Goal: Task Accomplishment & Management: Manage account settings

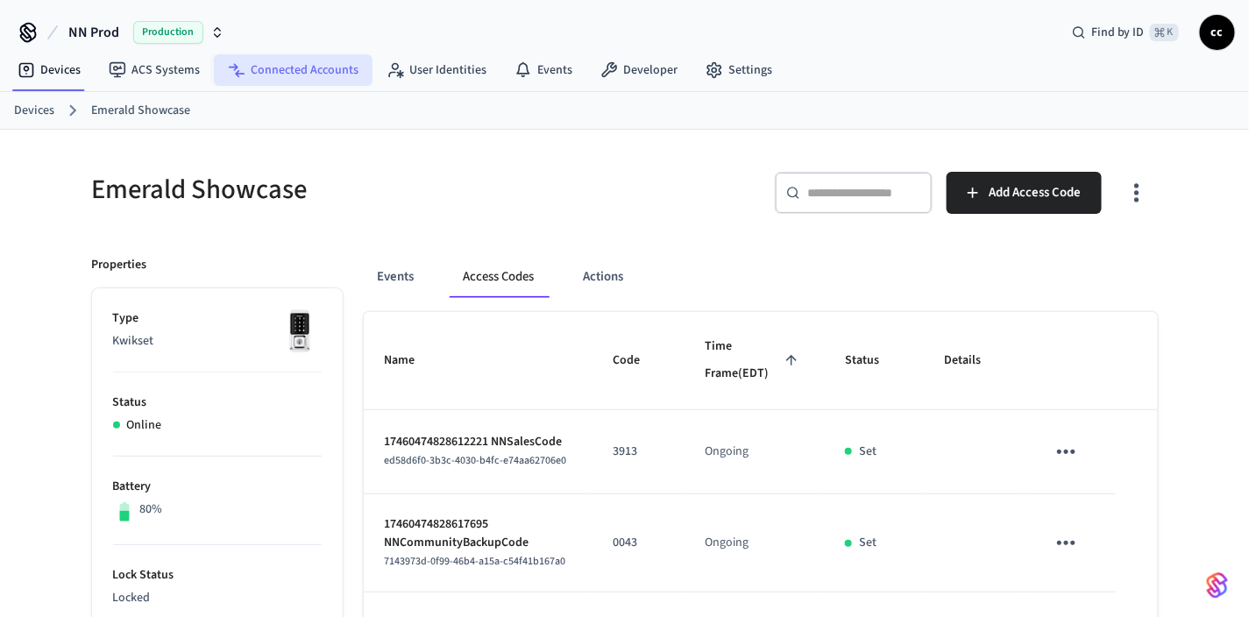
click at [281, 70] on link "Connected Accounts" at bounding box center [293, 70] width 159 height 32
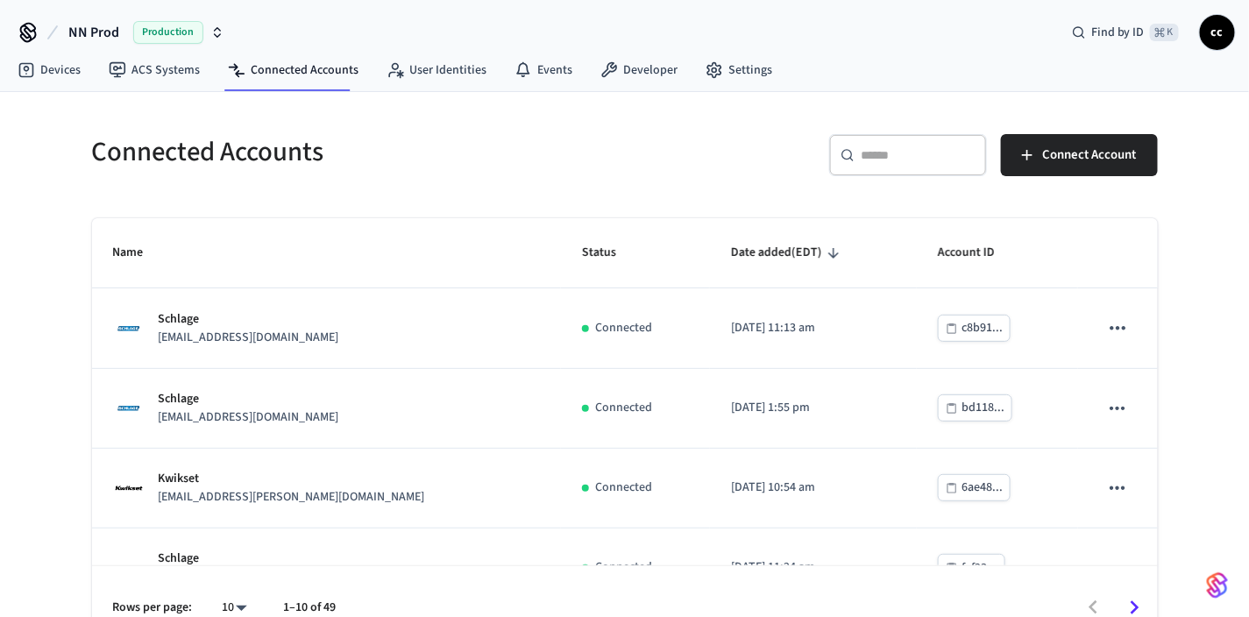
click at [871, 149] on input "text" at bounding box center [919, 155] width 114 height 18
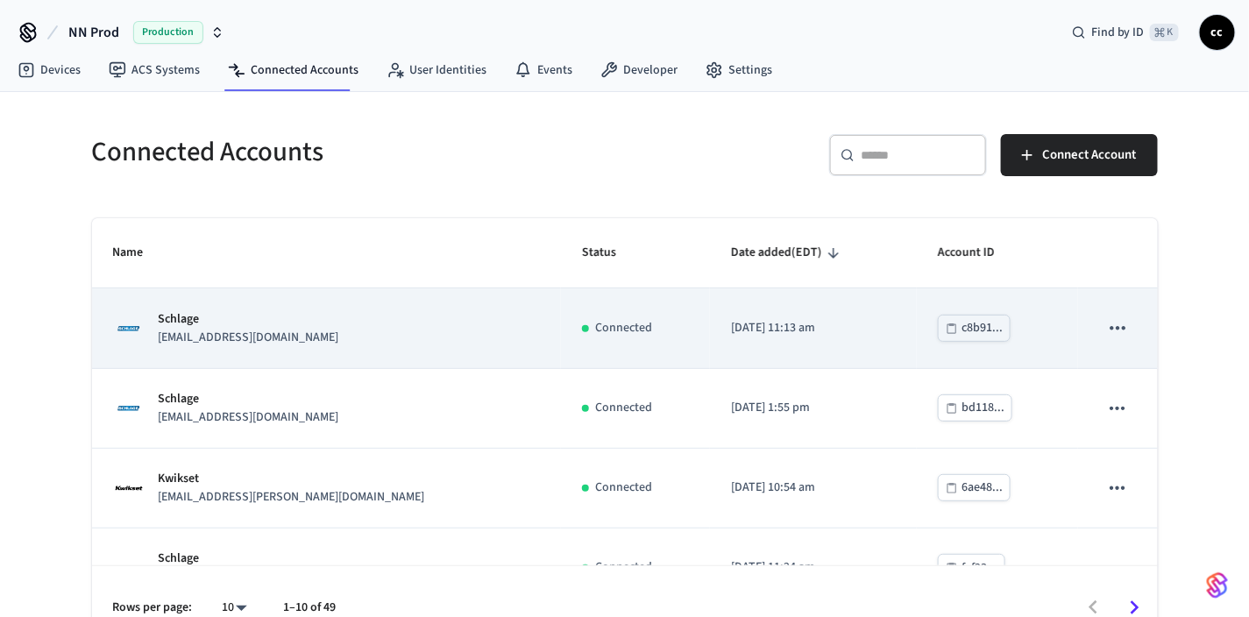
click at [615, 326] on div "Connected" at bounding box center [636, 328] width 108 height 18
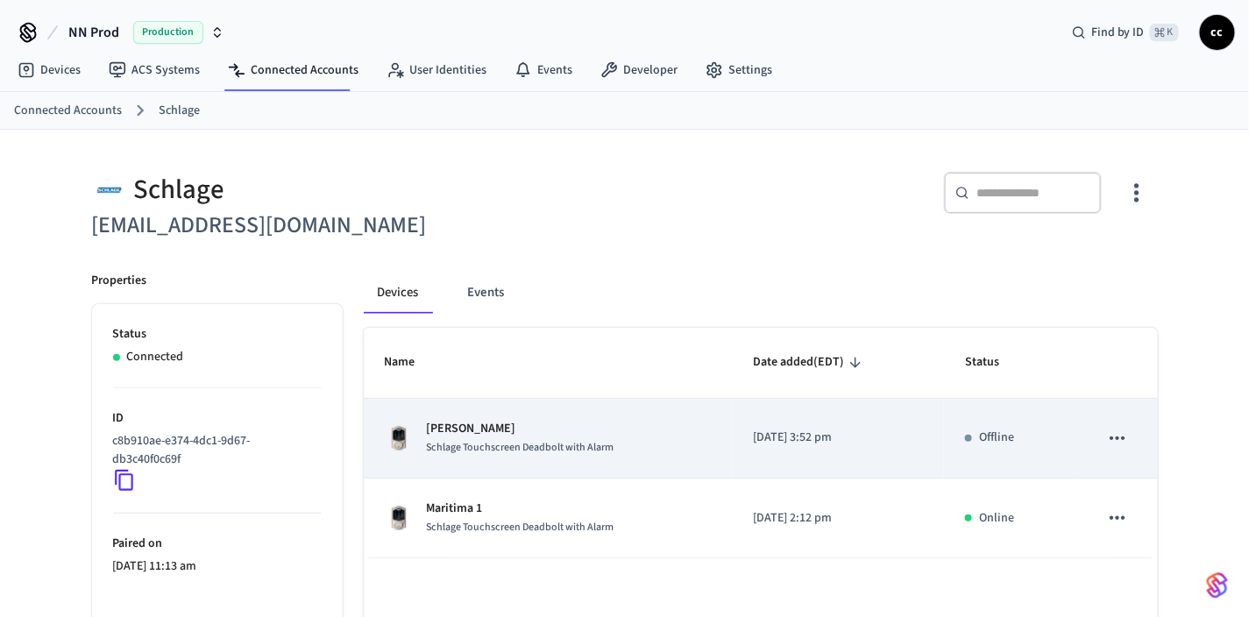
click at [674, 423] on div "Stevenson Rd Schlage Touchscreen Deadbolt with Alarm" at bounding box center [548, 438] width 327 height 37
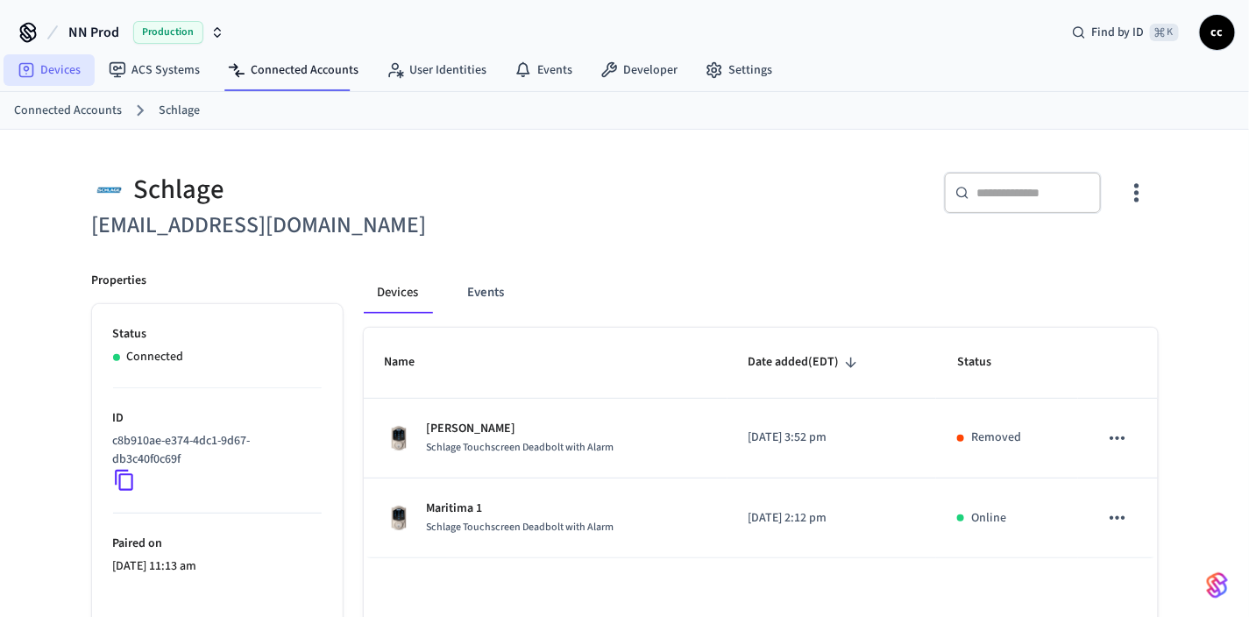
click at [58, 72] on link "Devices" at bounding box center [49, 70] width 91 height 32
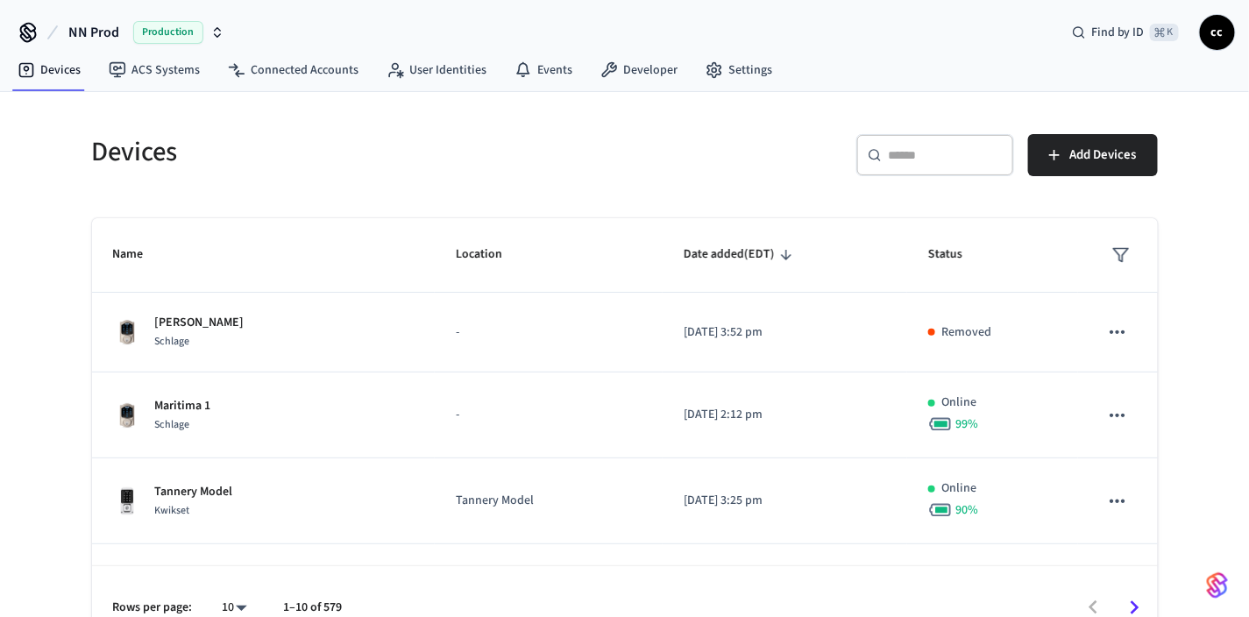
click at [921, 154] on input "text" at bounding box center [946, 155] width 114 height 18
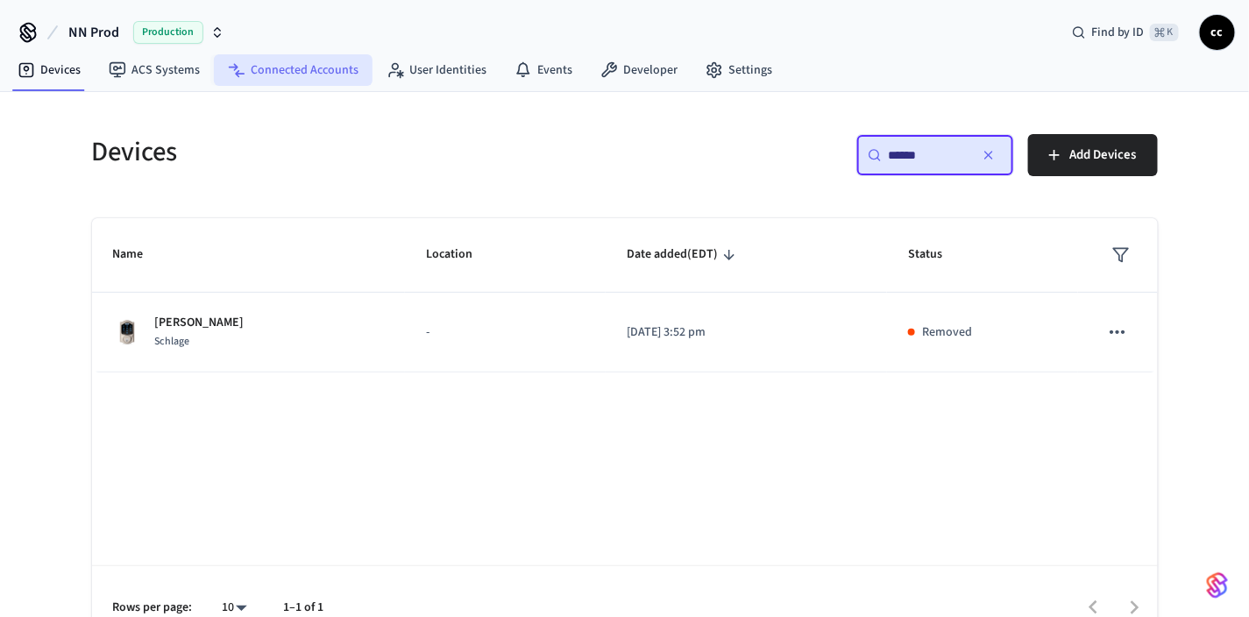
type input "******"
click at [315, 76] on link "Connected Accounts" at bounding box center [293, 70] width 159 height 32
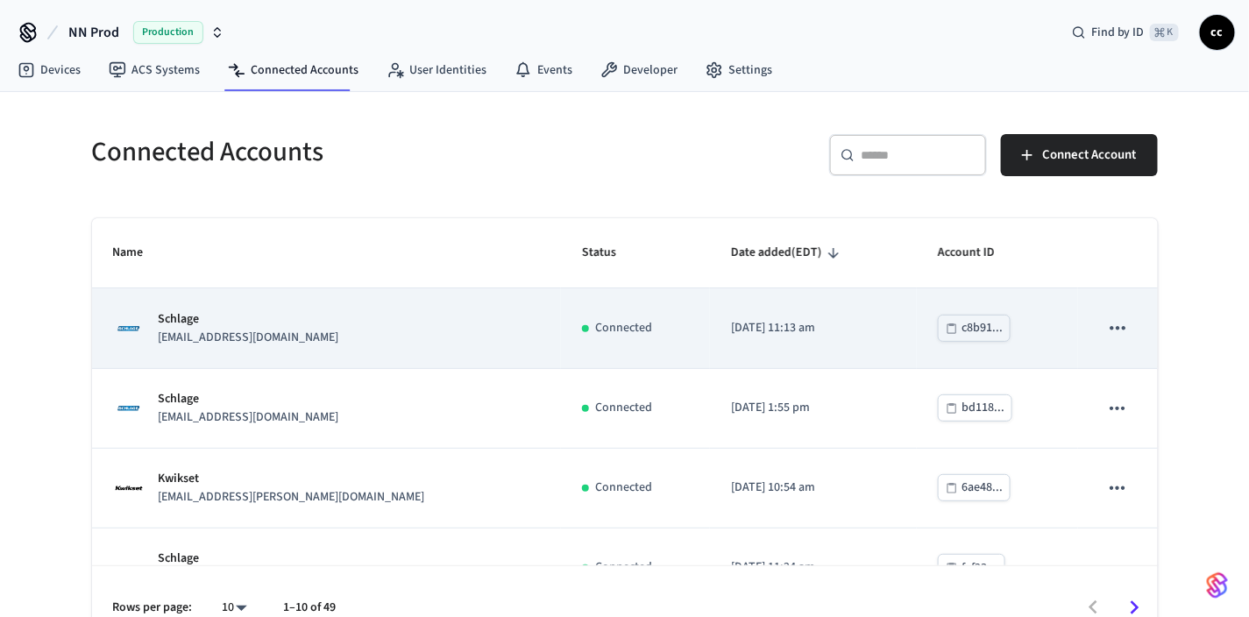
click at [412, 325] on div "Schlage locks+aurora@nternow.com" at bounding box center [326, 328] width 427 height 37
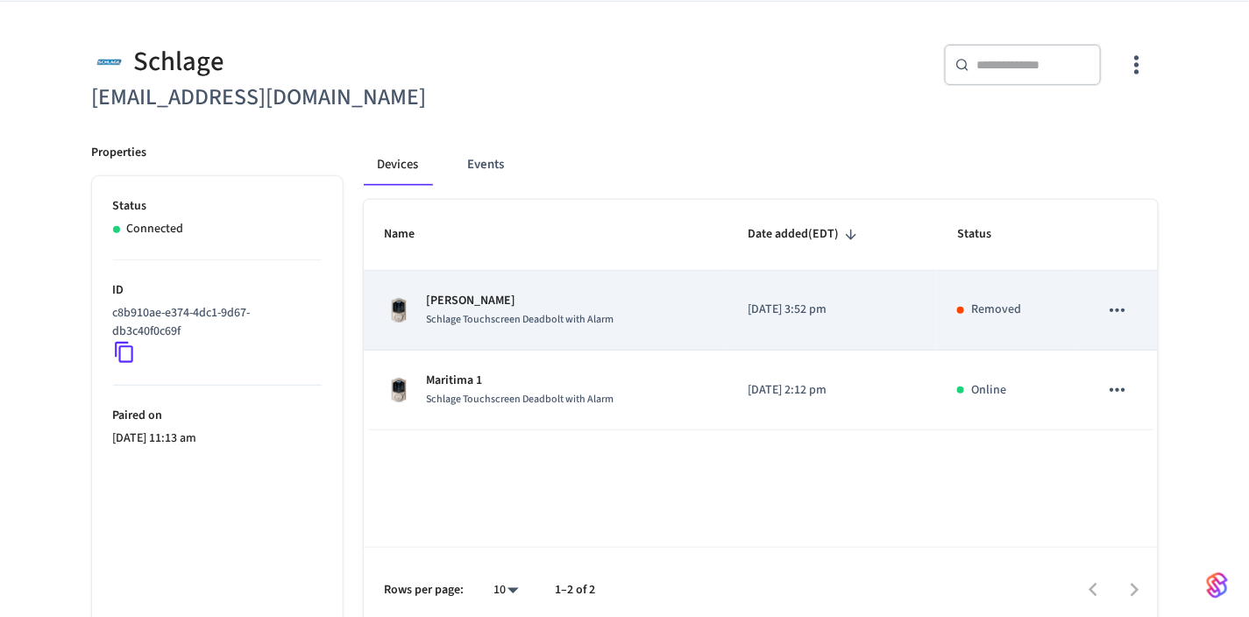
scroll to position [141, 0]
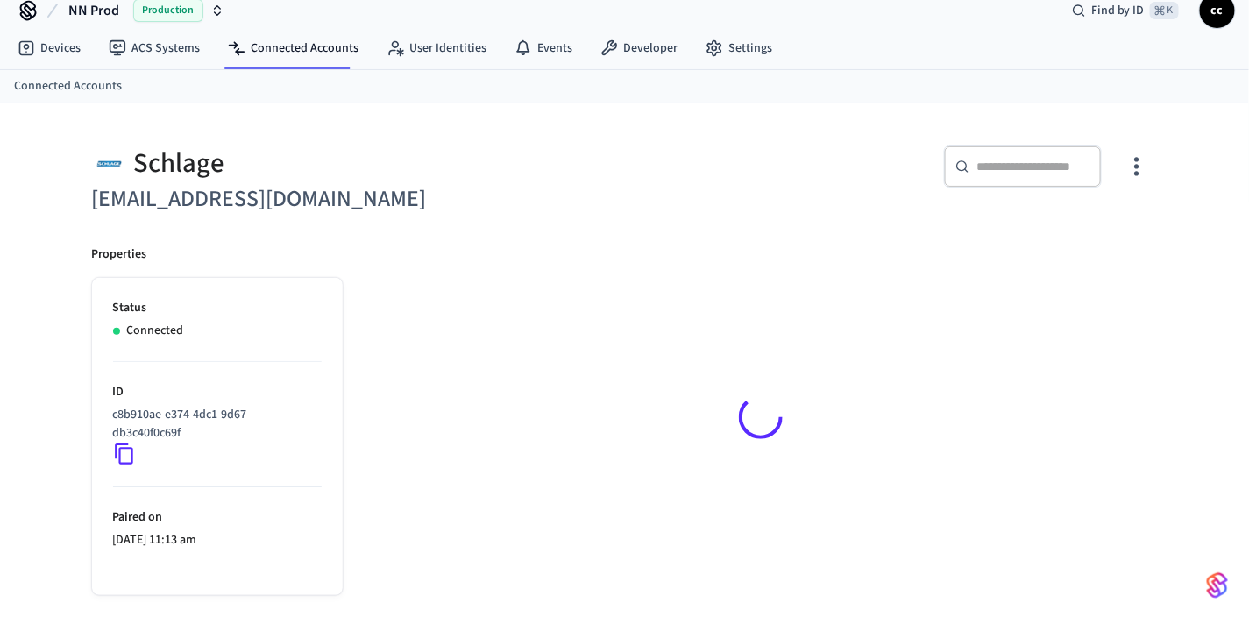
scroll to position [22, 0]
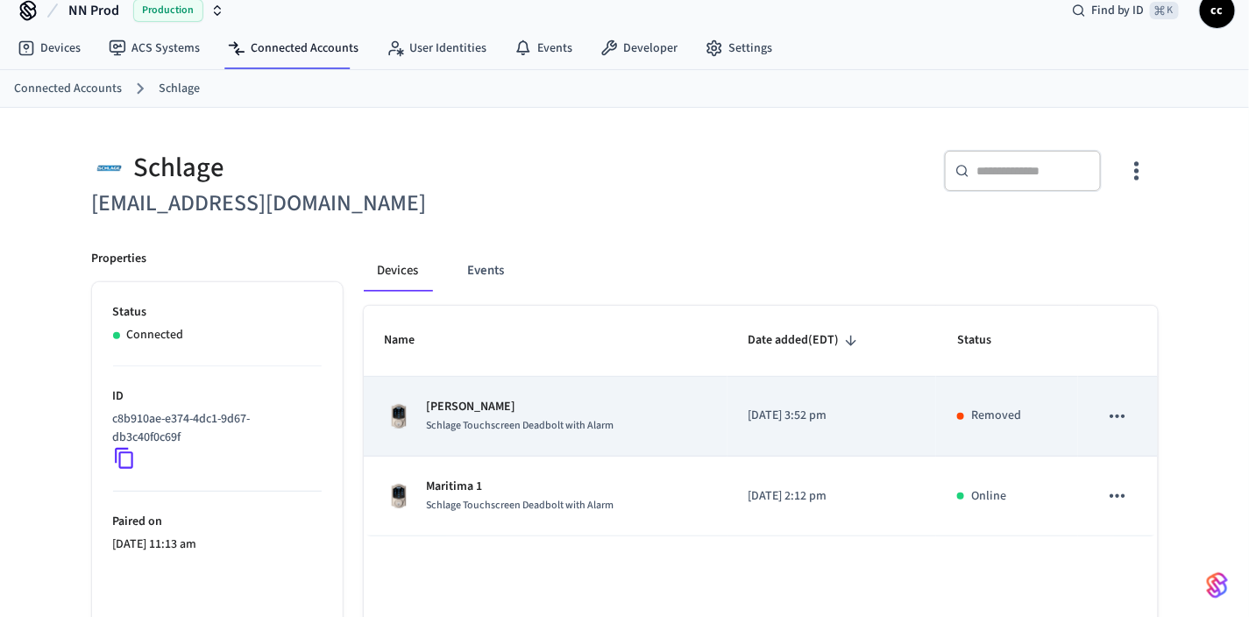
click at [599, 408] on p "[PERSON_NAME]" at bounding box center [521, 407] width 188 height 18
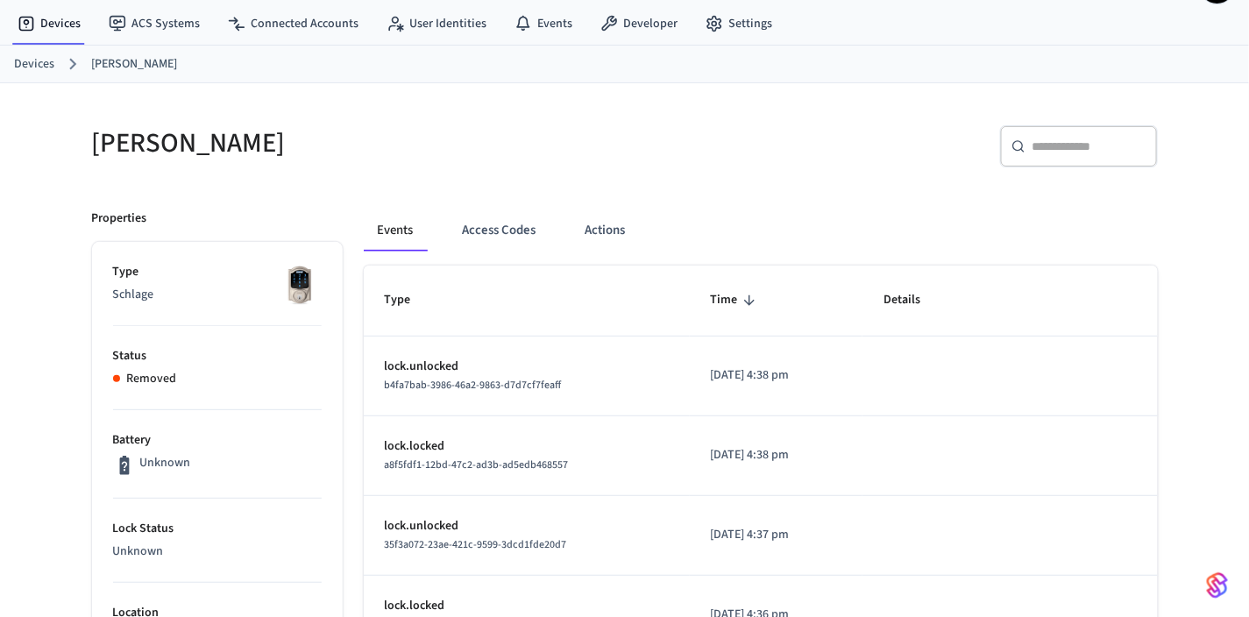
scroll to position [44, 0]
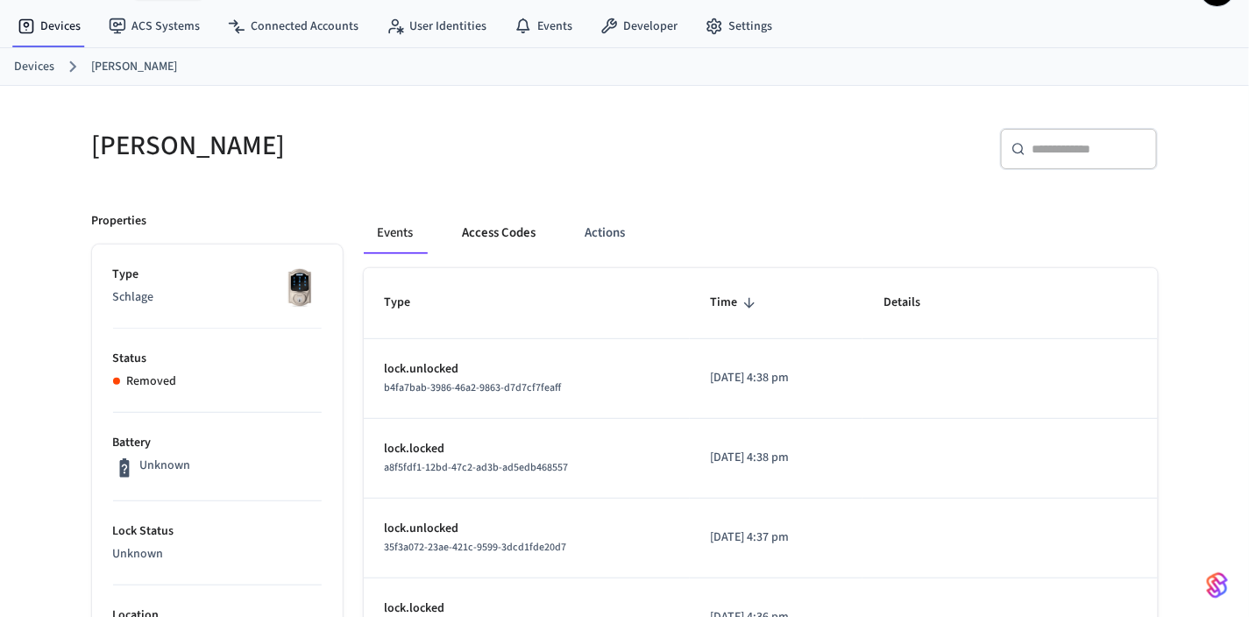
click at [515, 236] on button "Access Codes" at bounding box center [500, 233] width 102 height 42
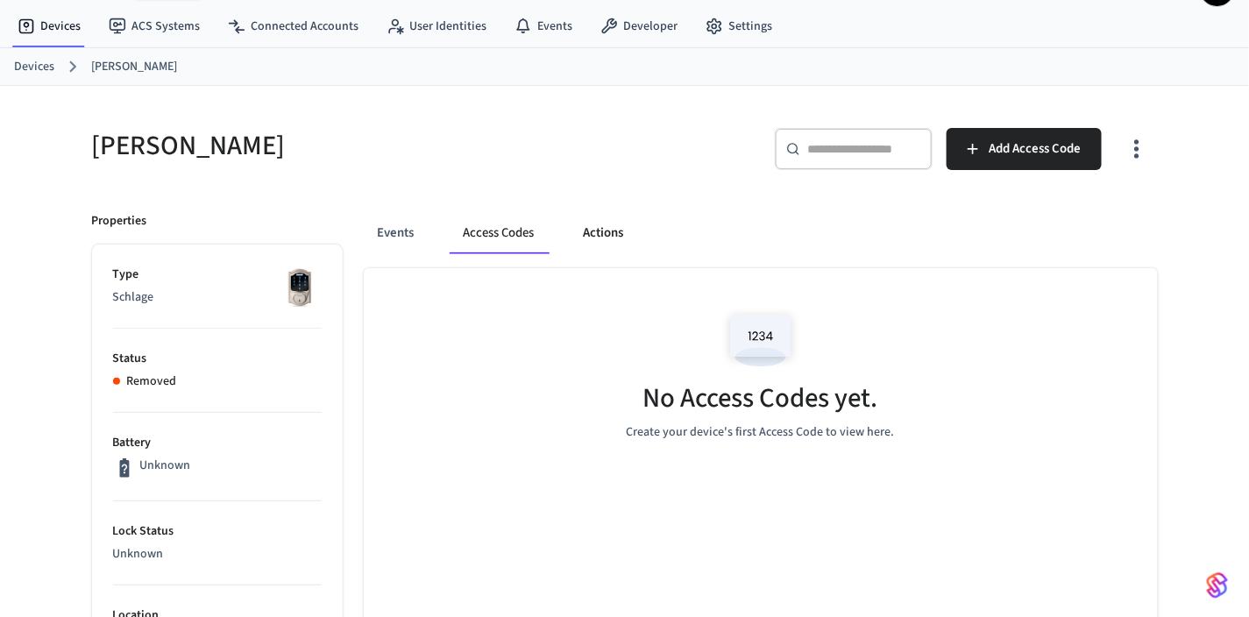
click at [611, 228] on button "Actions" at bounding box center [604, 233] width 68 height 42
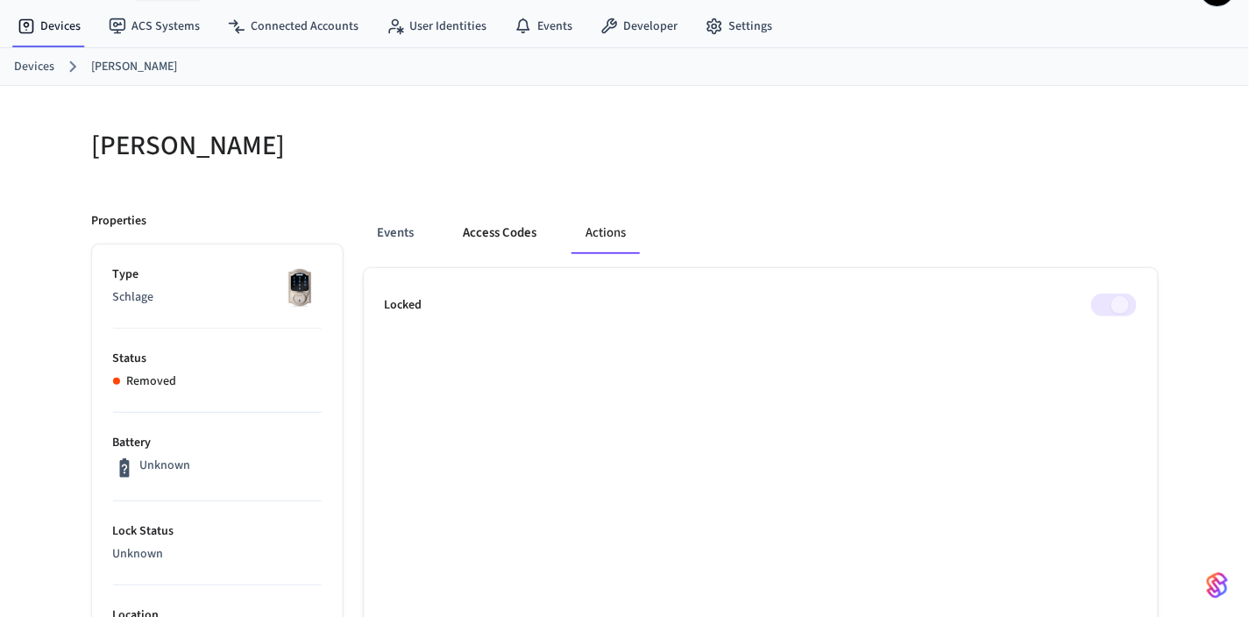
click at [513, 224] on button "Access Codes" at bounding box center [501, 233] width 102 height 42
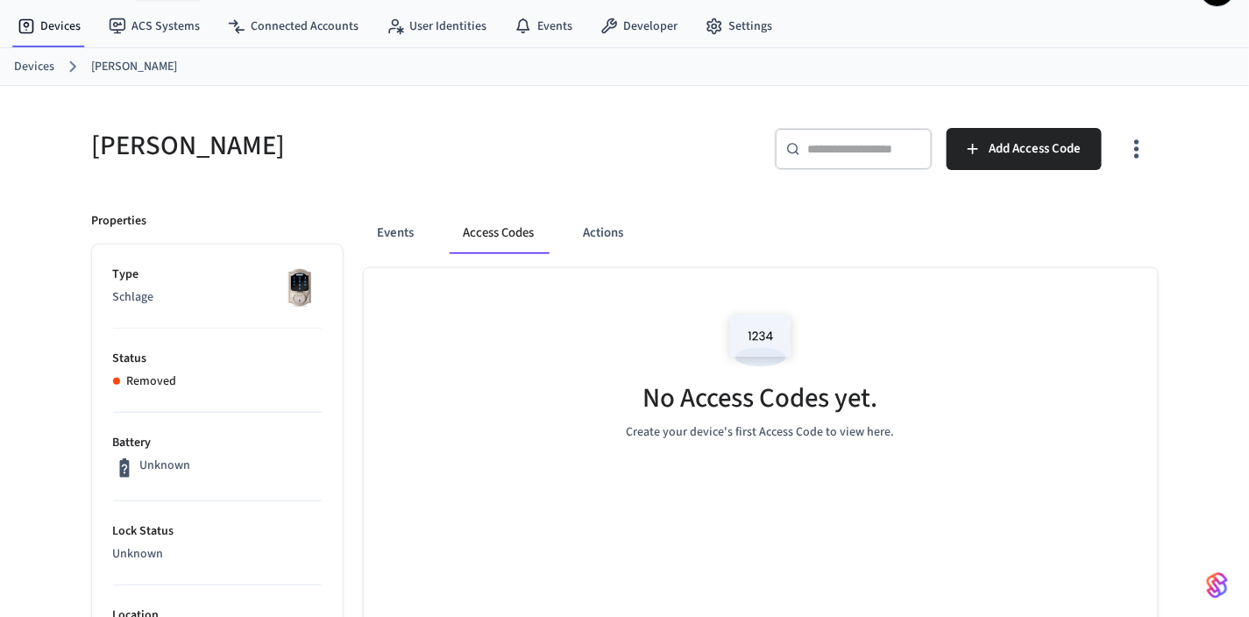
click at [39, 65] on link "Devices" at bounding box center [34, 67] width 40 height 18
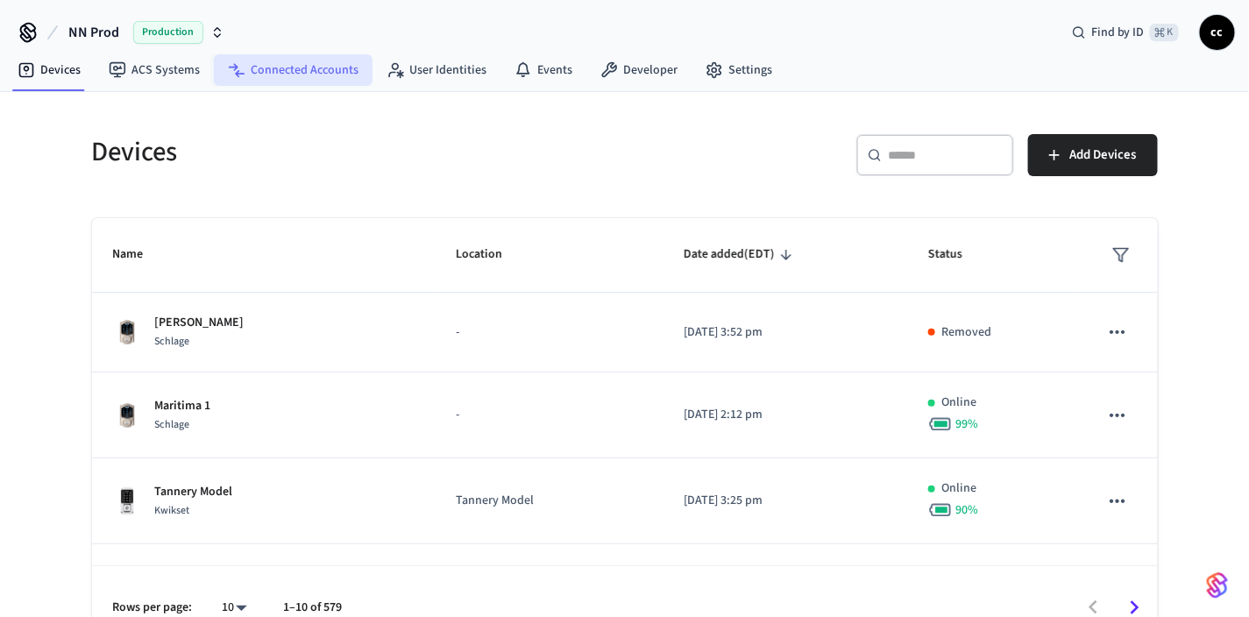
click at [298, 61] on link "Connected Accounts" at bounding box center [293, 70] width 159 height 32
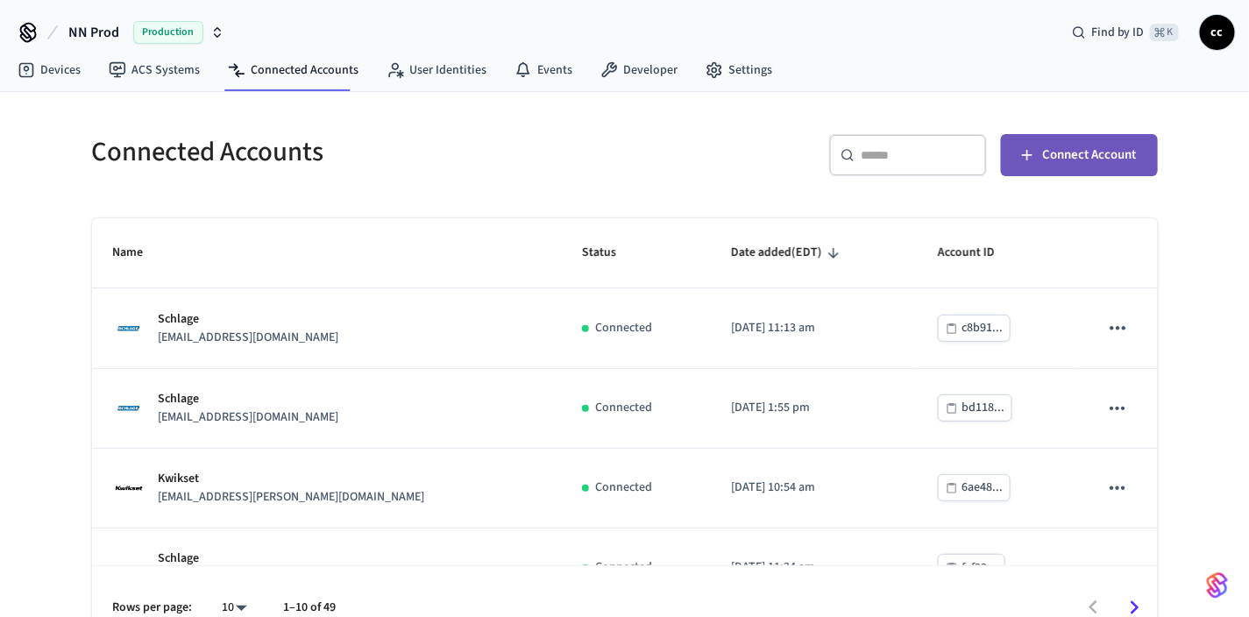
click at [1086, 159] on span "Connect Account" at bounding box center [1090, 155] width 94 height 23
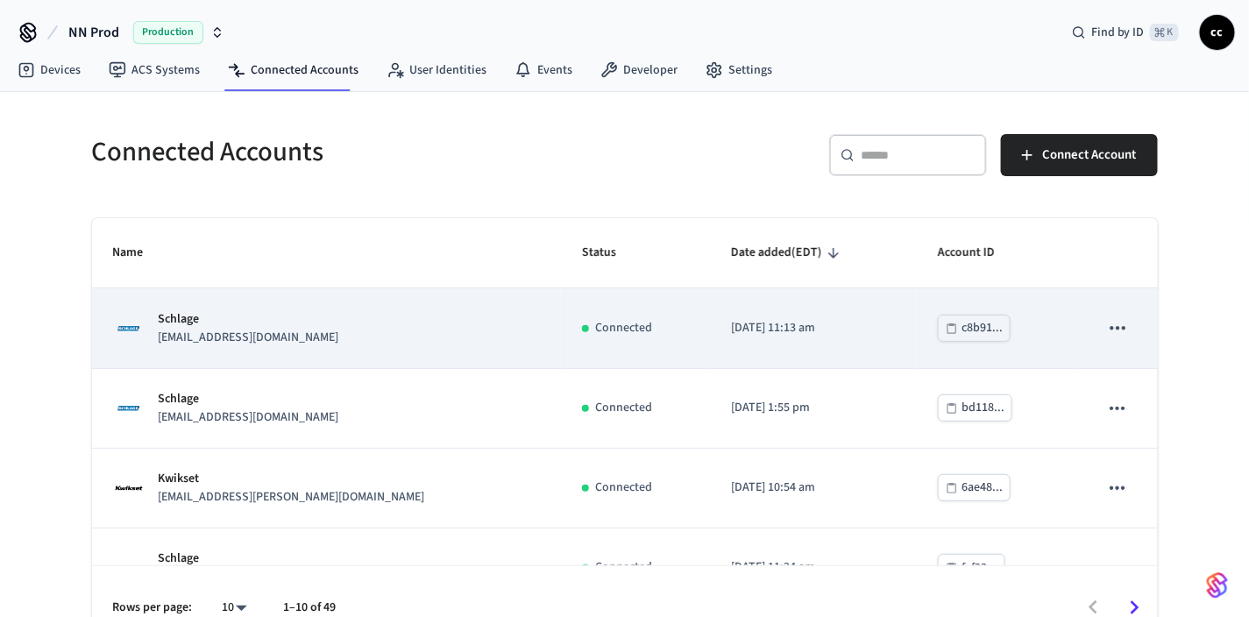
click at [364, 317] on div "Schlage locks+aurora@nternow.com" at bounding box center [326, 328] width 427 height 37
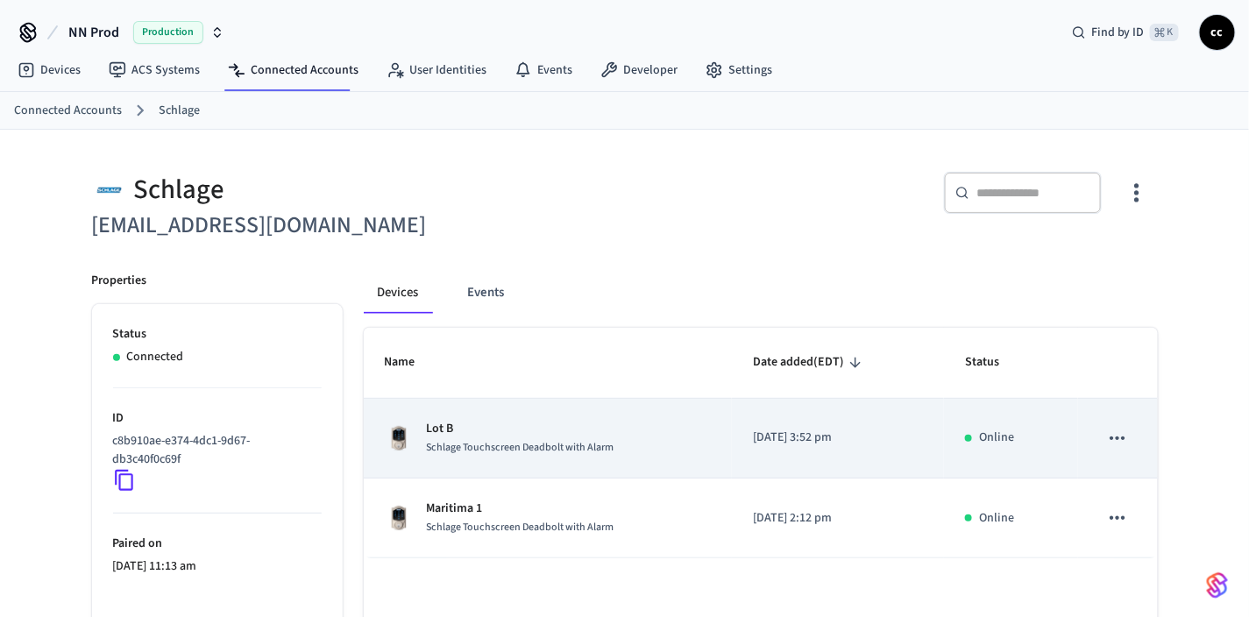
click at [499, 430] on p "Lot B" at bounding box center [521, 429] width 188 height 18
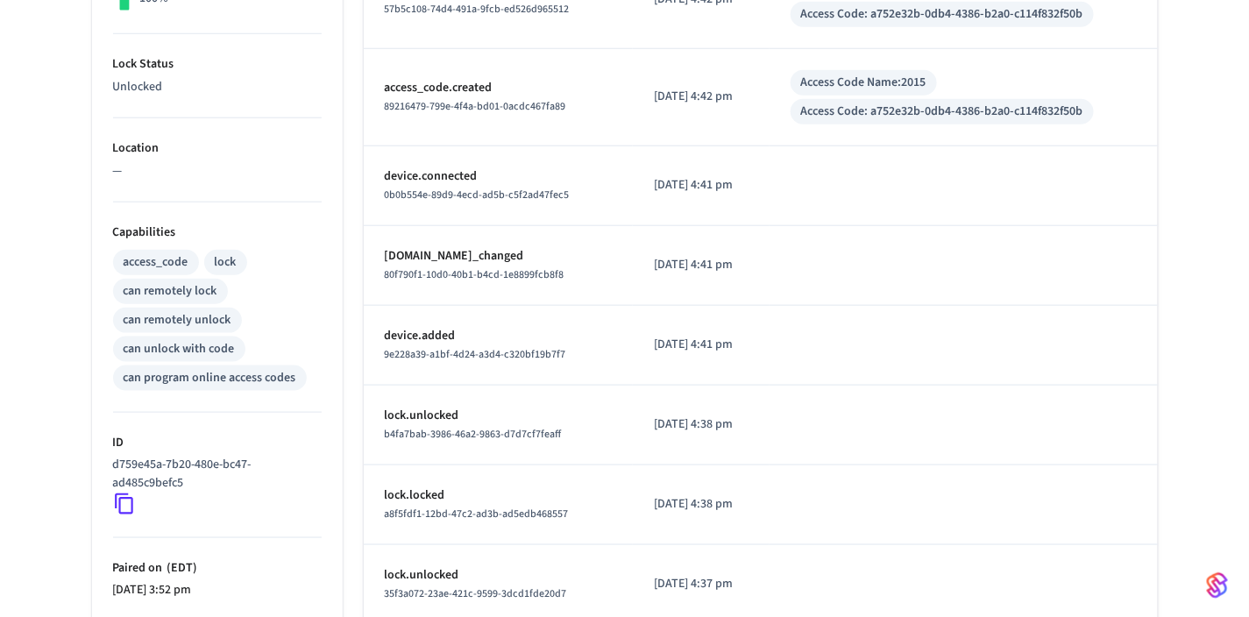
scroll to position [512, 0]
click at [123, 502] on icon at bounding box center [124, 503] width 23 height 23
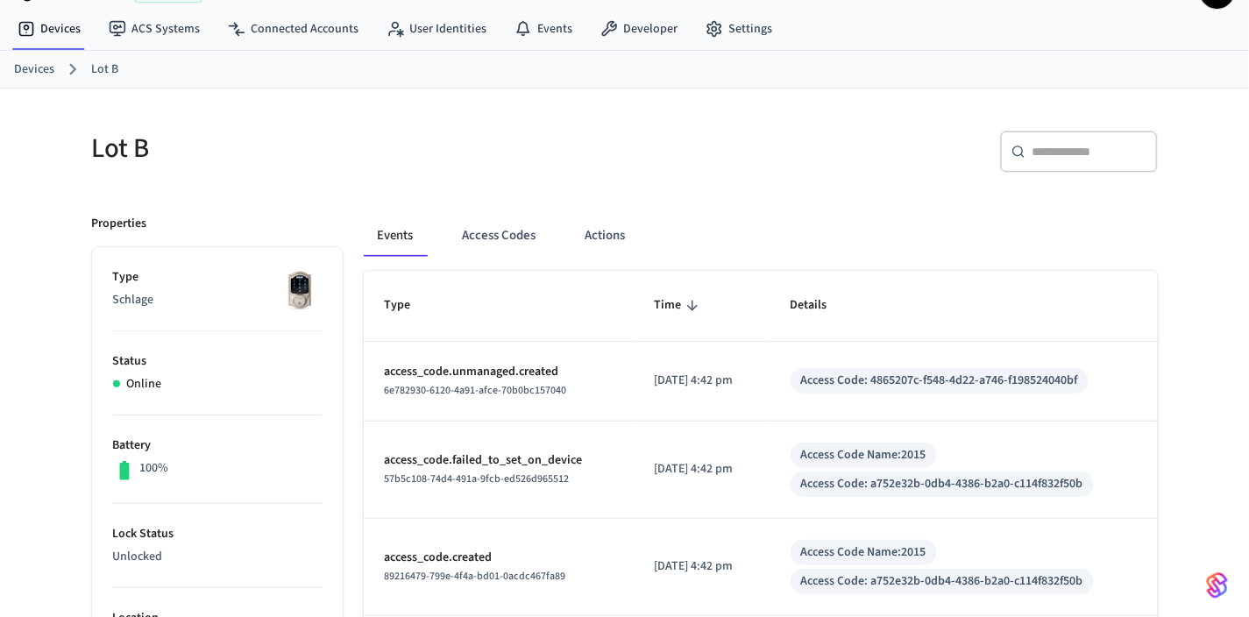
scroll to position [0, 0]
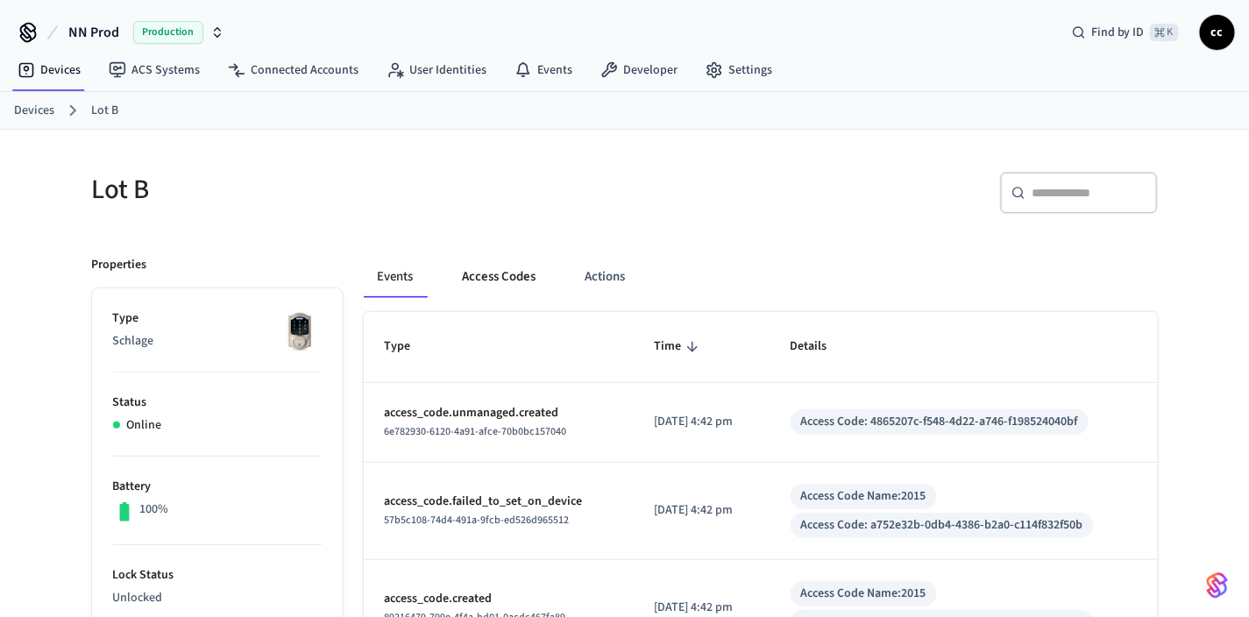
click at [509, 271] on button "Access Codes" at bounding box center [500, 277] width 102 height 42
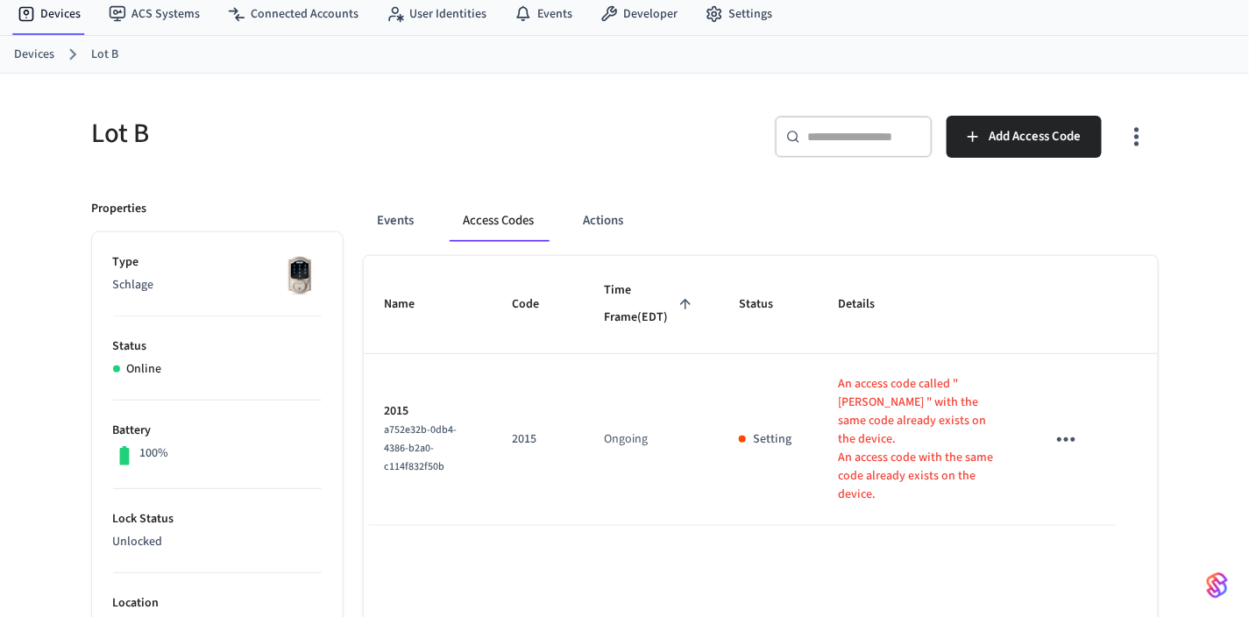
scroll to position [67, 0]
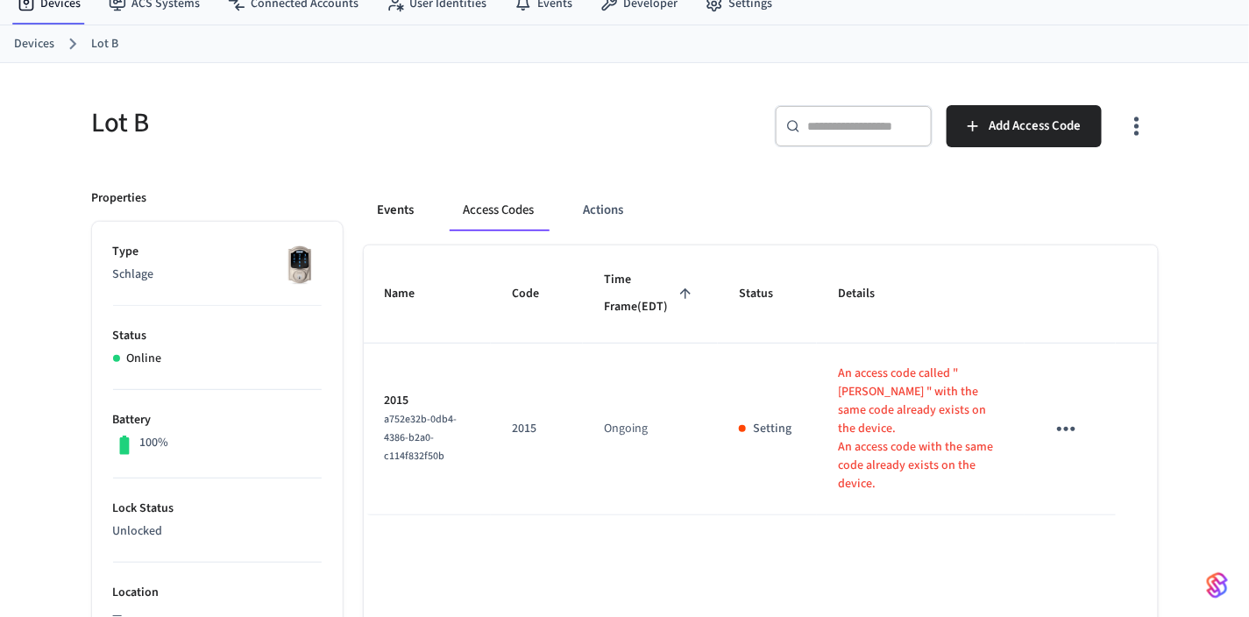
click at [398, 210] on button "Events" at bounding box center [396, 210] width 65 height 42
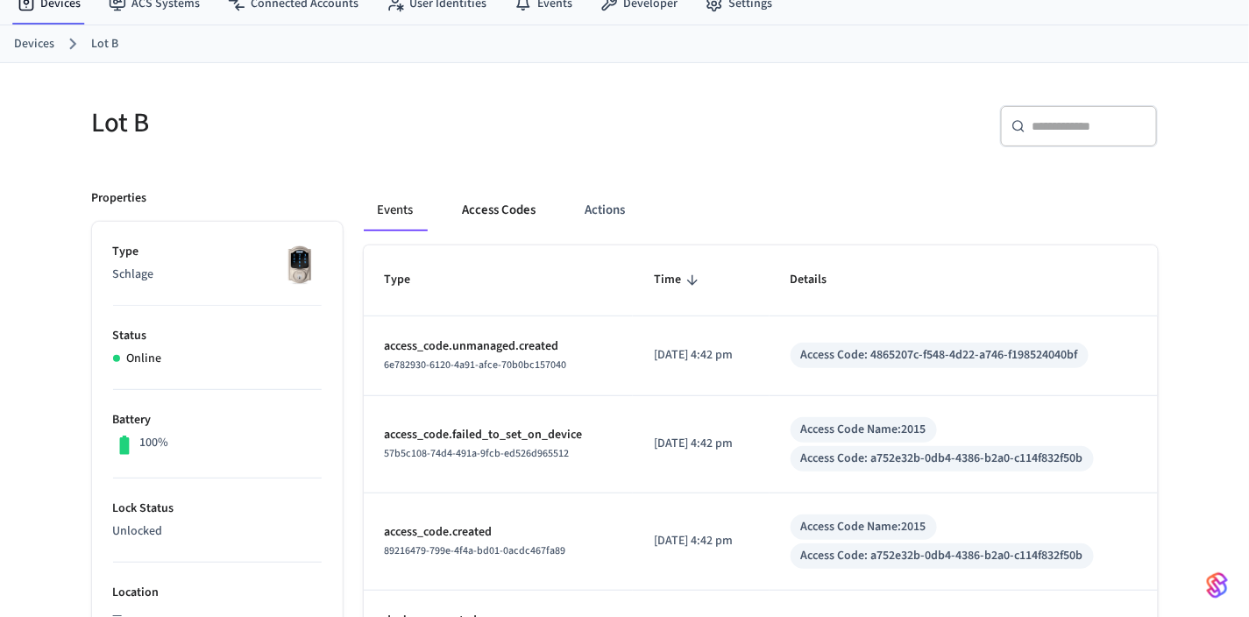
click at [496, 211] on button "Access Codes" at bounding box center [500, 210] width 102 height 42
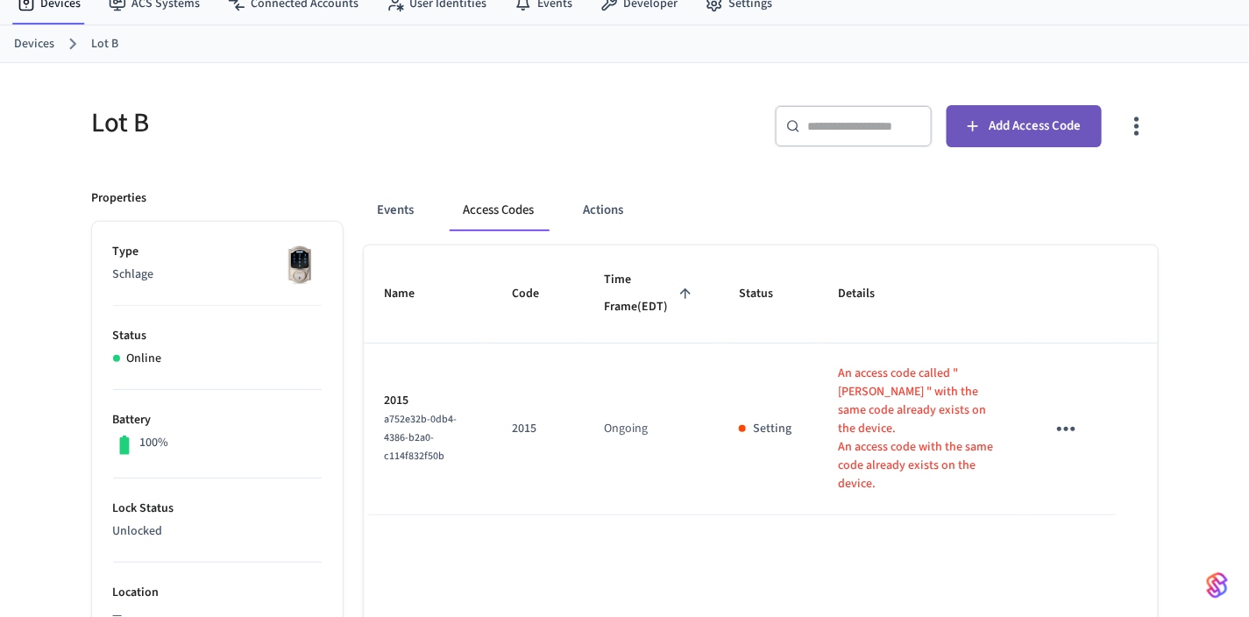
click at [1014, 124] on span "Add Access Code" at bounding box center [1035, 126] width 92 height 23
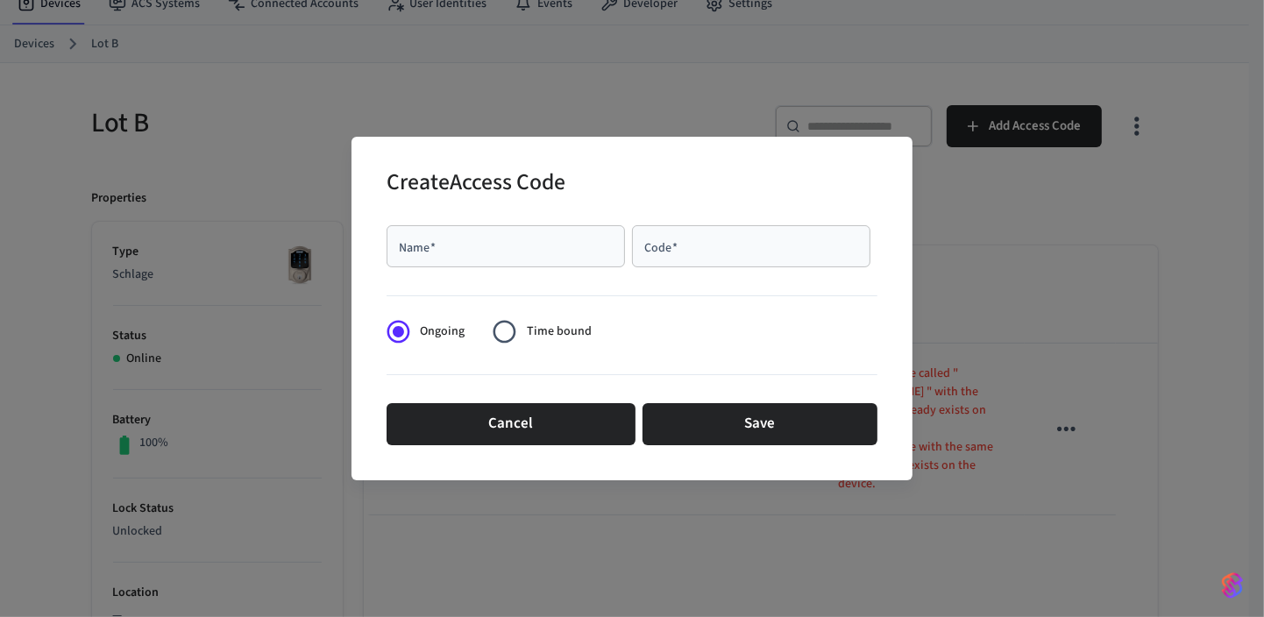
click at [518, 253] on input "Name   *" at bounding box center [505, 247] width 217 height 18
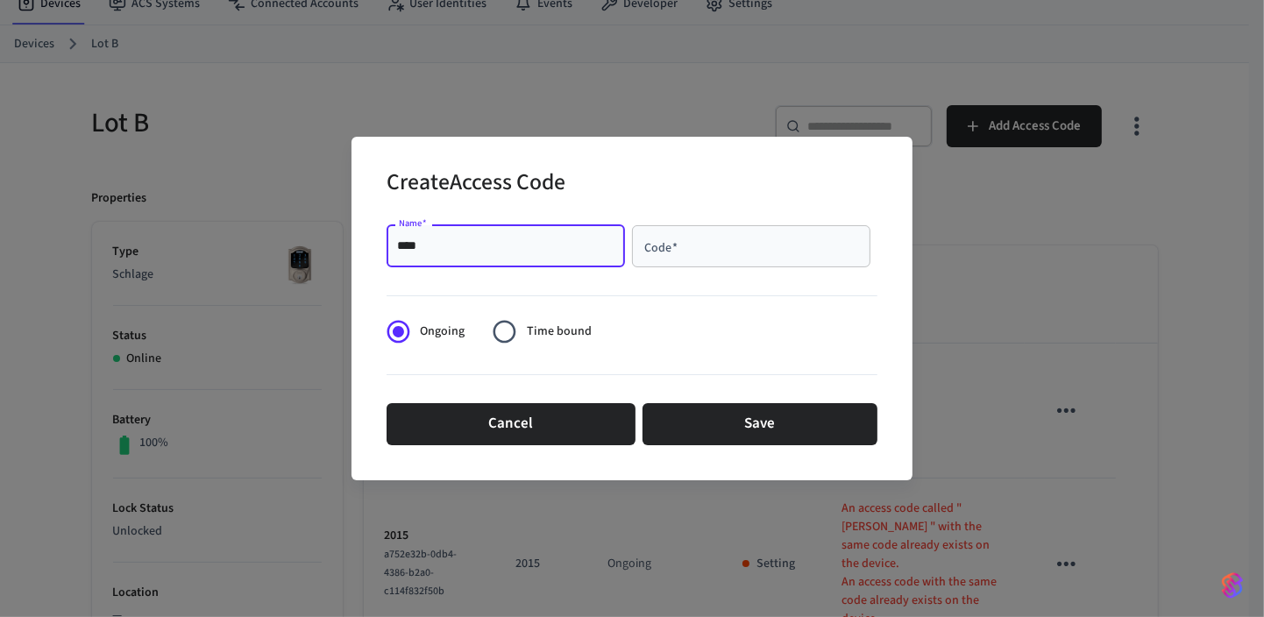
type input "****"
click at [722, 248] on input "Code   *" at bounding box center [751, 247] width 217 height 18
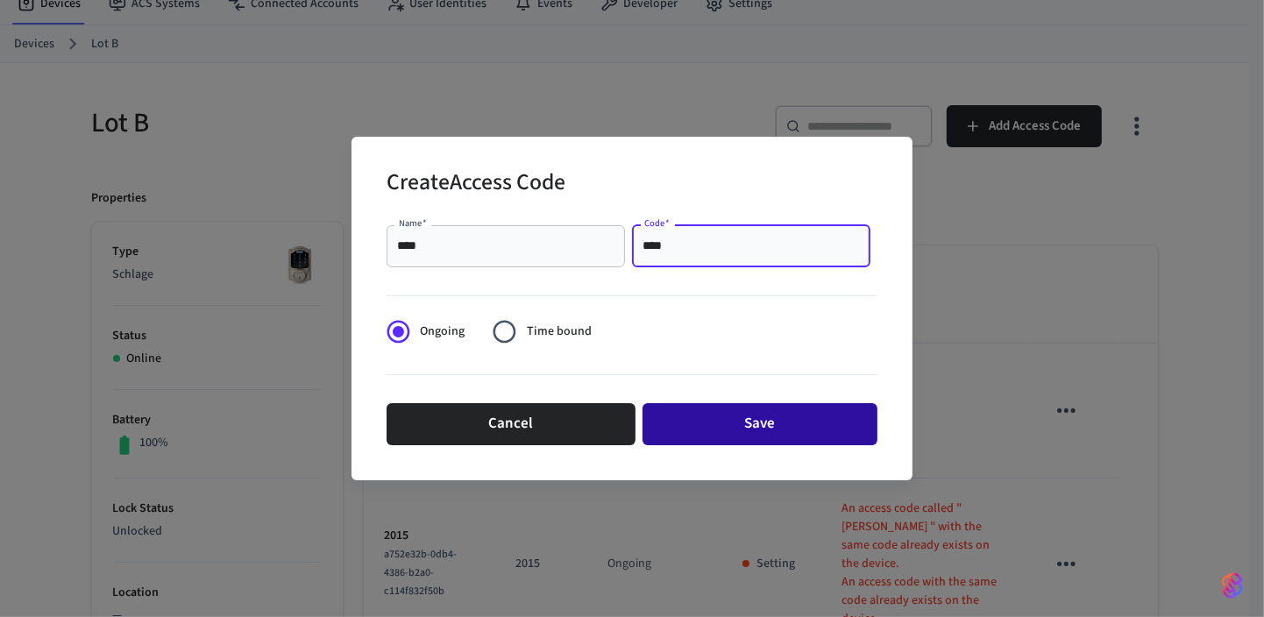
type input "****"
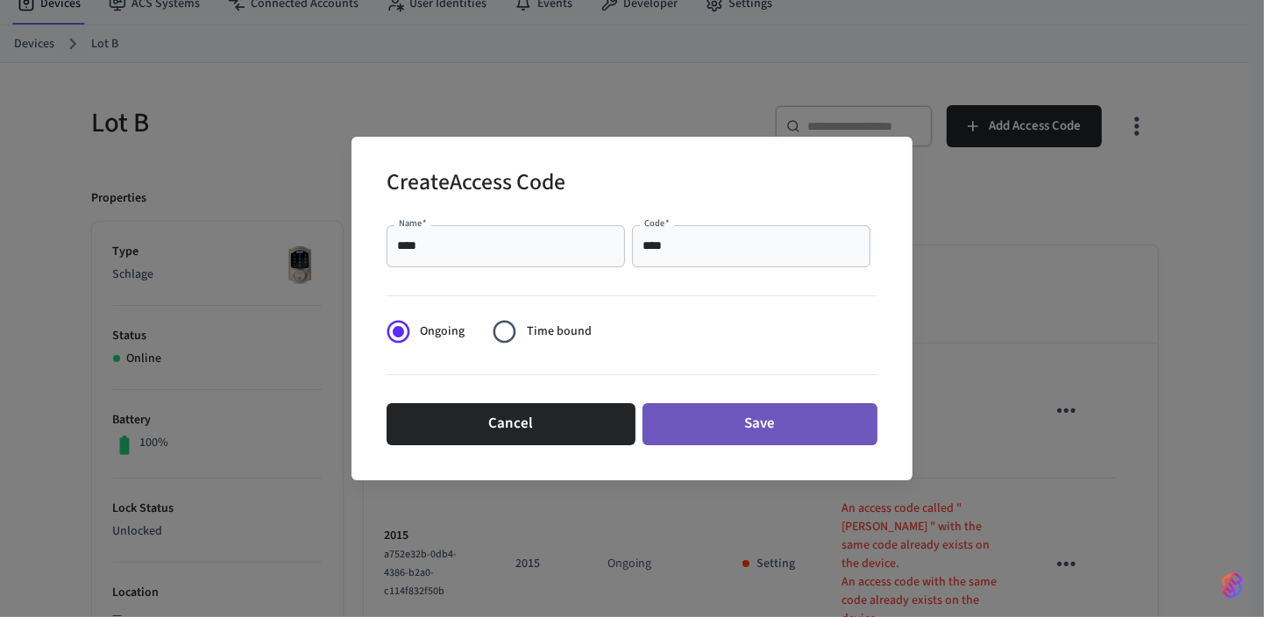
click at [750, 421] on button "Save" at bounding box center [760, 424] width 235 height 42
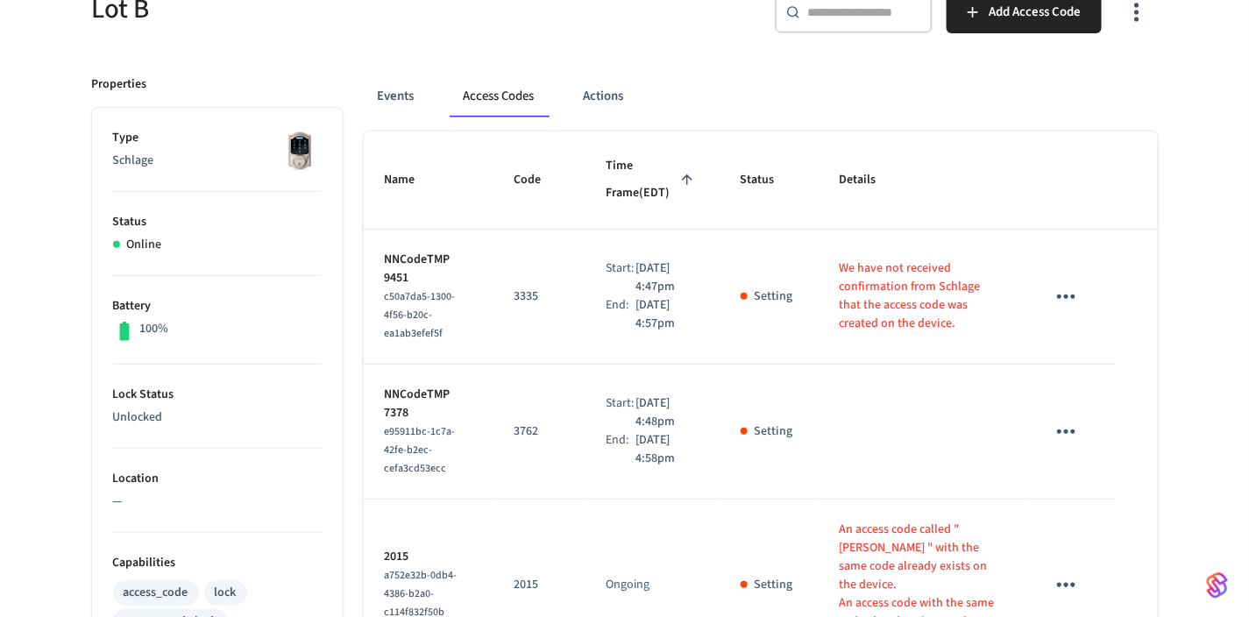
scroll to position [36, 0]
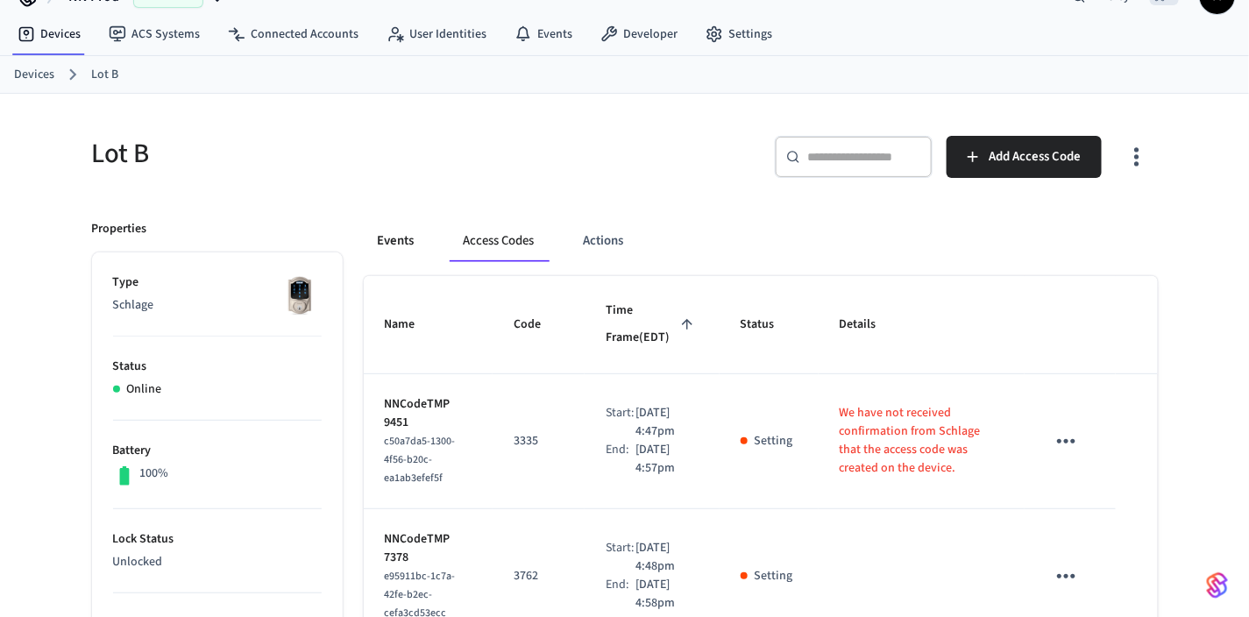
click at [396, 238] on button "Events" at bounding box center [396, 241] width 65 height 42
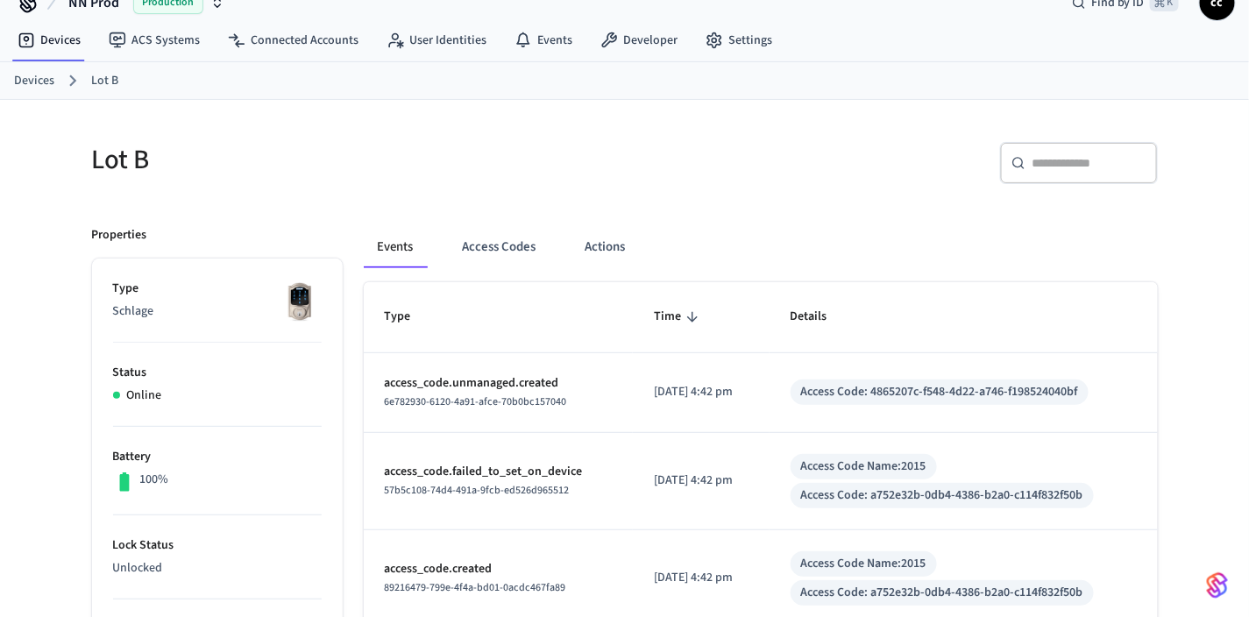
scroll to position [0, 0]
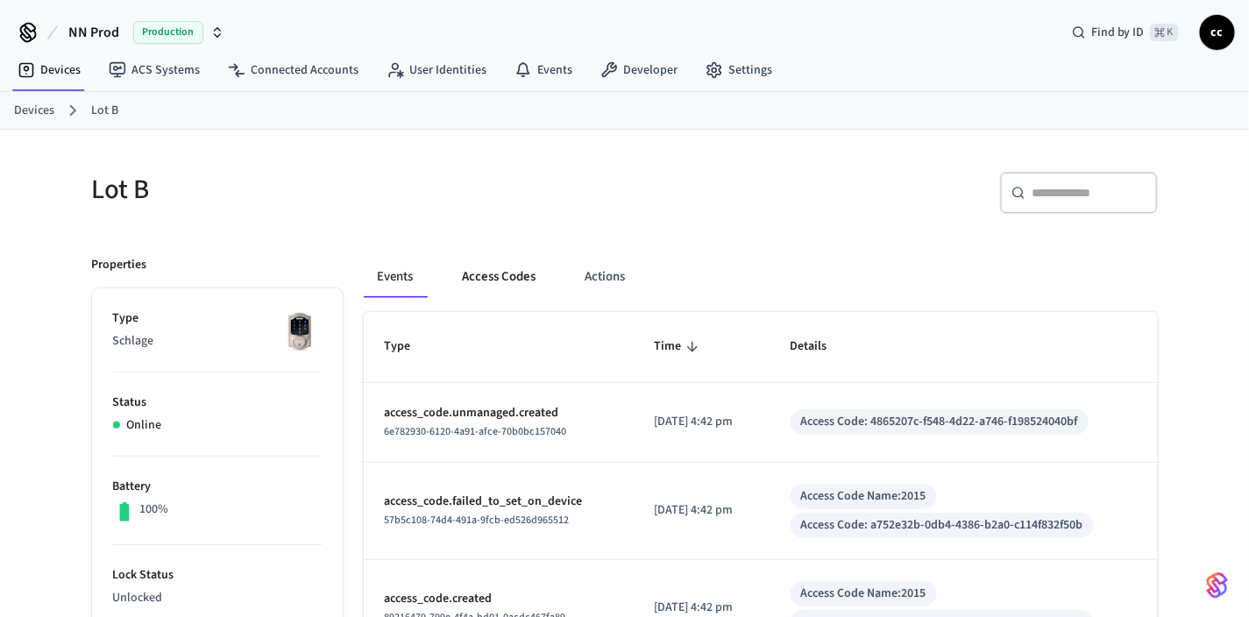
click at [492, 273] on button "Access Codes" at bounding box center [500, 277] width 102 height 42
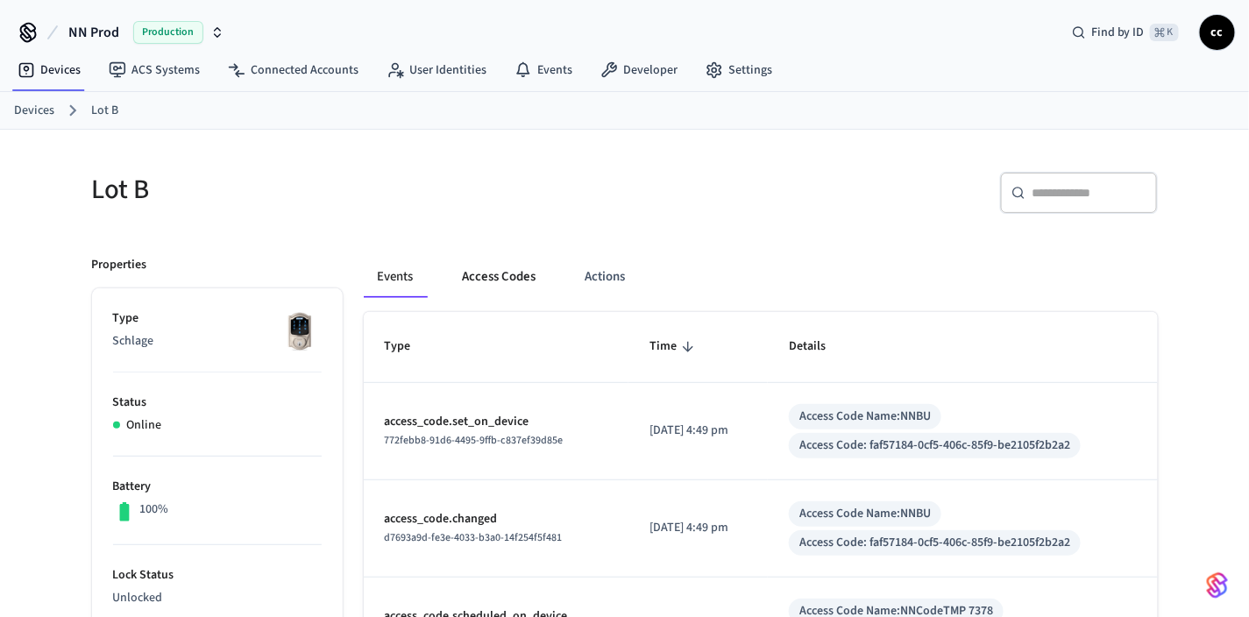
click at [498, 267] on button "Access Codes" at bounding box center [500, 277] width 102 height 42
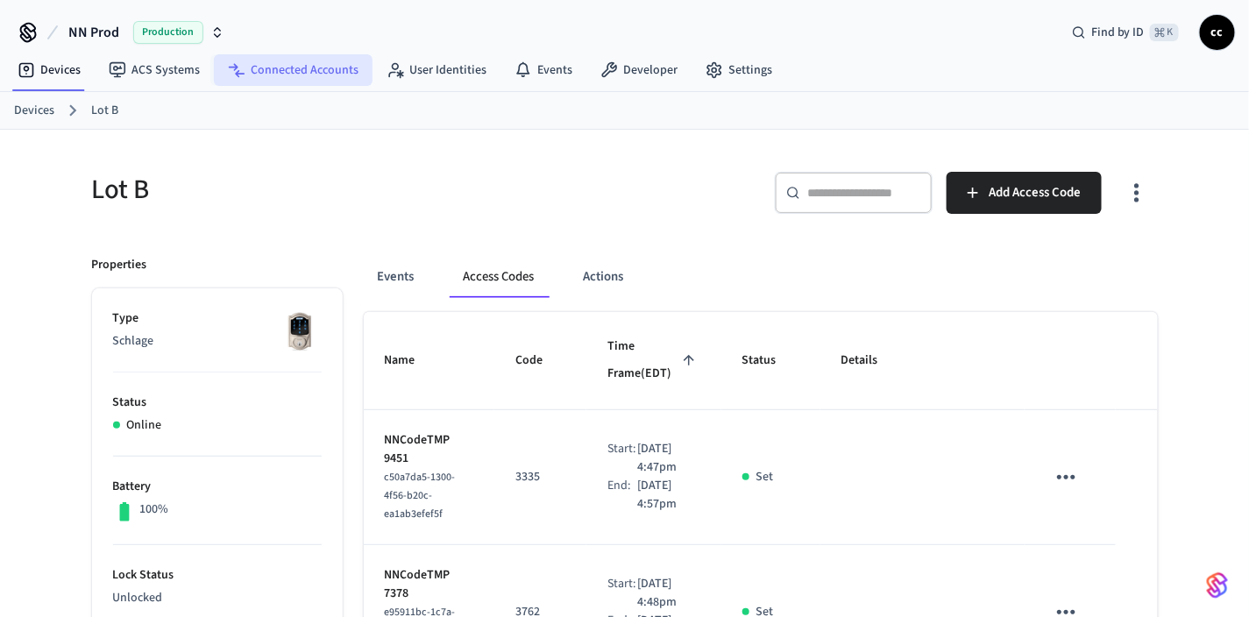
click at [301, 64] on link "Connected Accounts" at bounding box center [293, 70] width 159 height 32
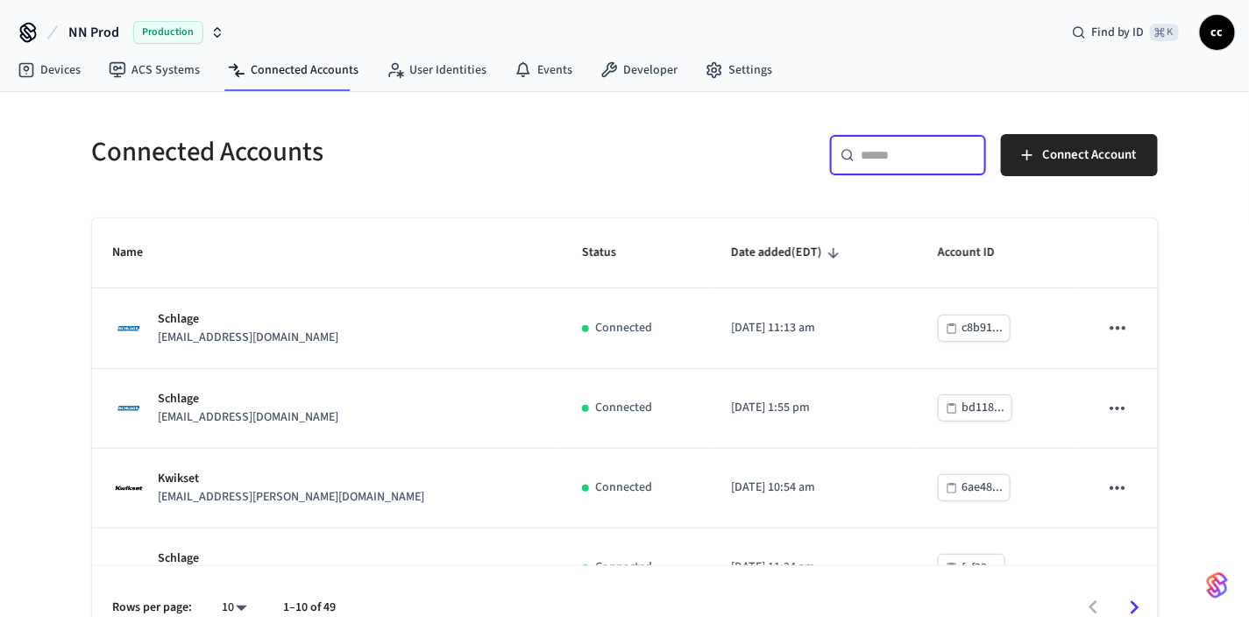
click at [879, 161] on input "text" at bounding box center [919, 155] width 114 height 18
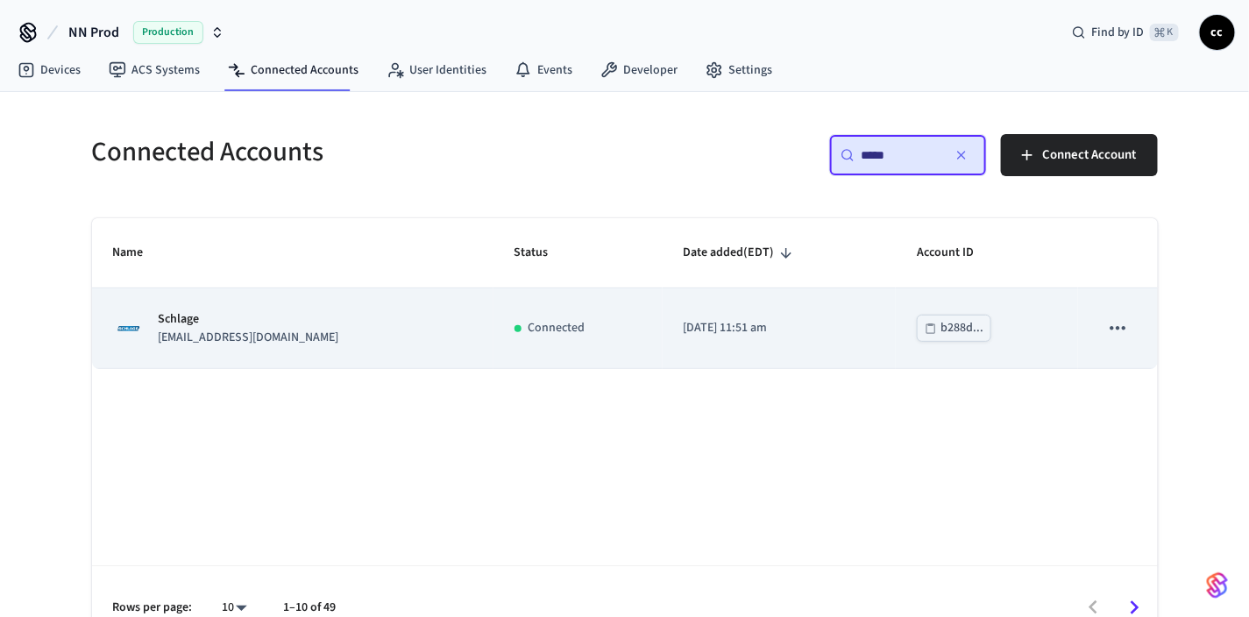
type input "*****"
click at [439, 336] on div "Schlage [EMAIL_ADDRESS][DOMAIN_NAME]" at bounding box center [292, 328] width 359 height 37
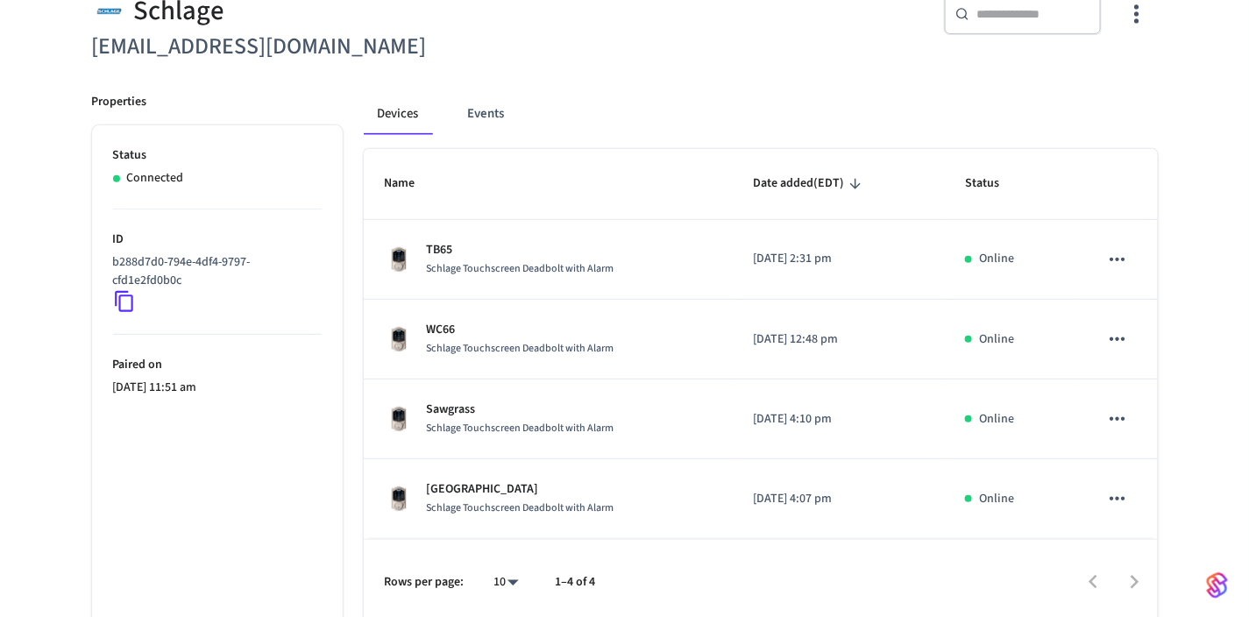
scroll to position [181, 0]
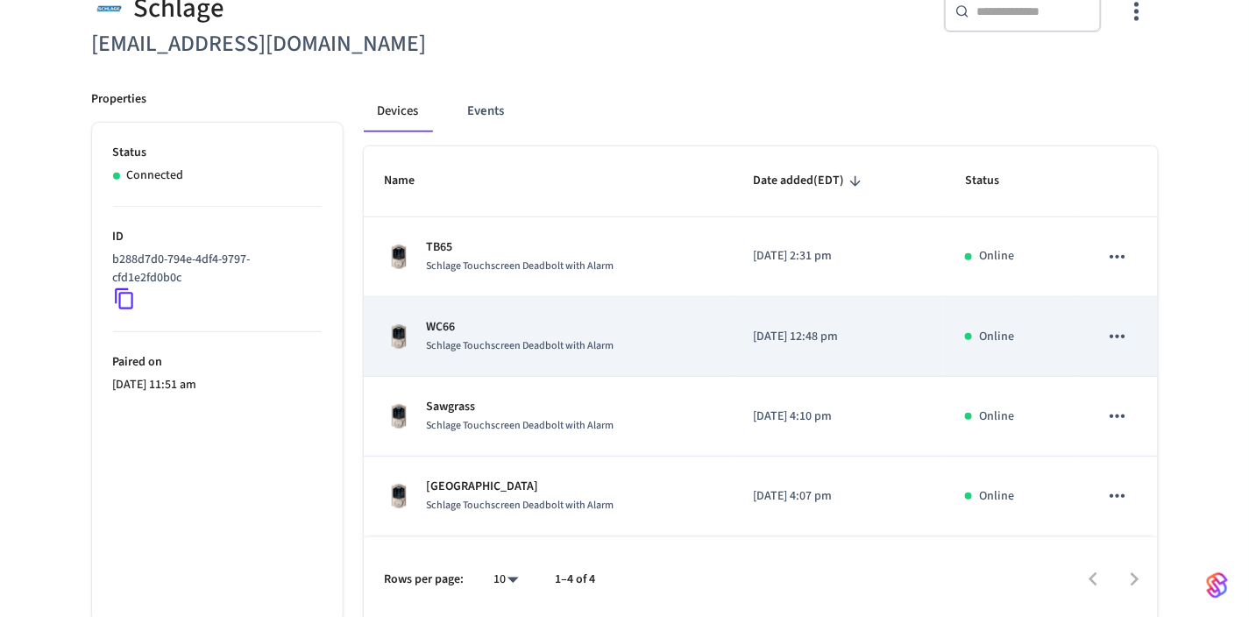
click at [623, 320] on div "WC66 Schlage Touchscreen Deadbolt with Alarm" at bounding box center [548, 336] width 327 height 37
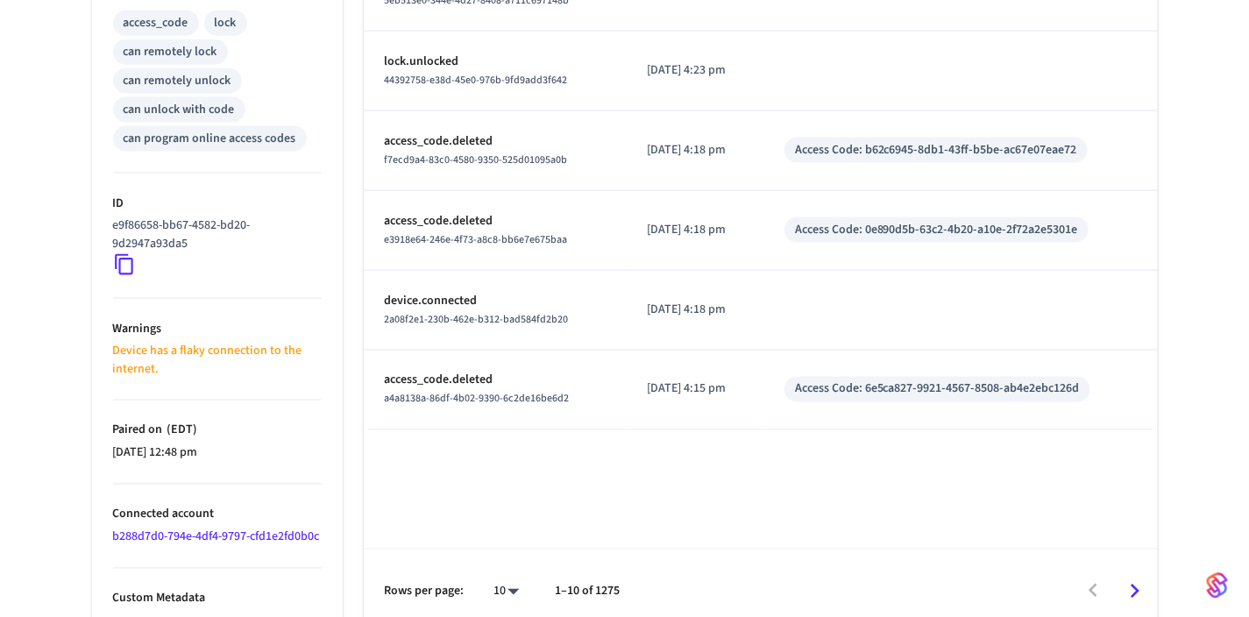
scroll to position [761, 0]
